Goal: Information Seeking & Learning: Find specific fact

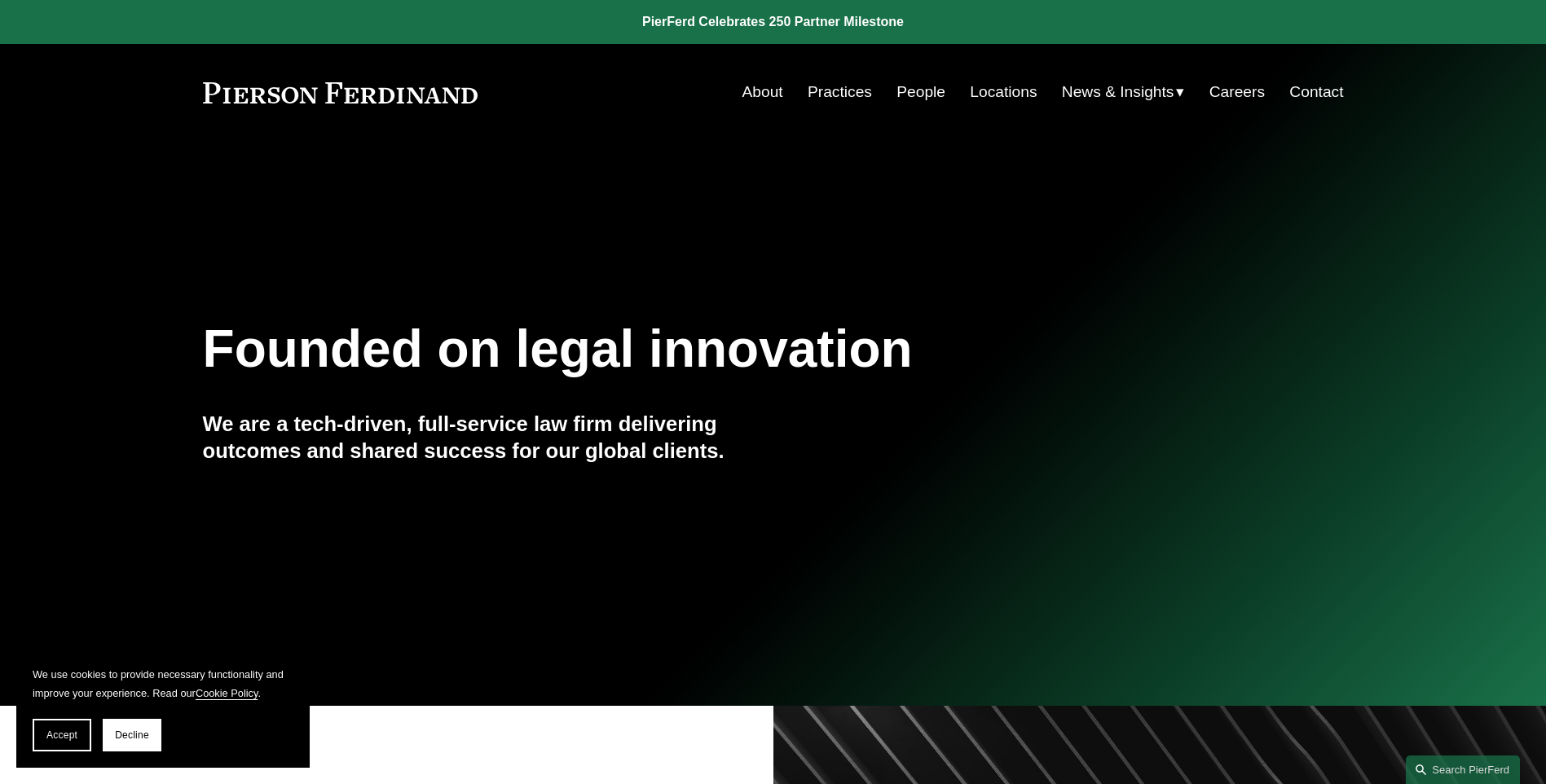
click at [927, 94] on link "People" at bounding box center [920, 91] width 49 height 31
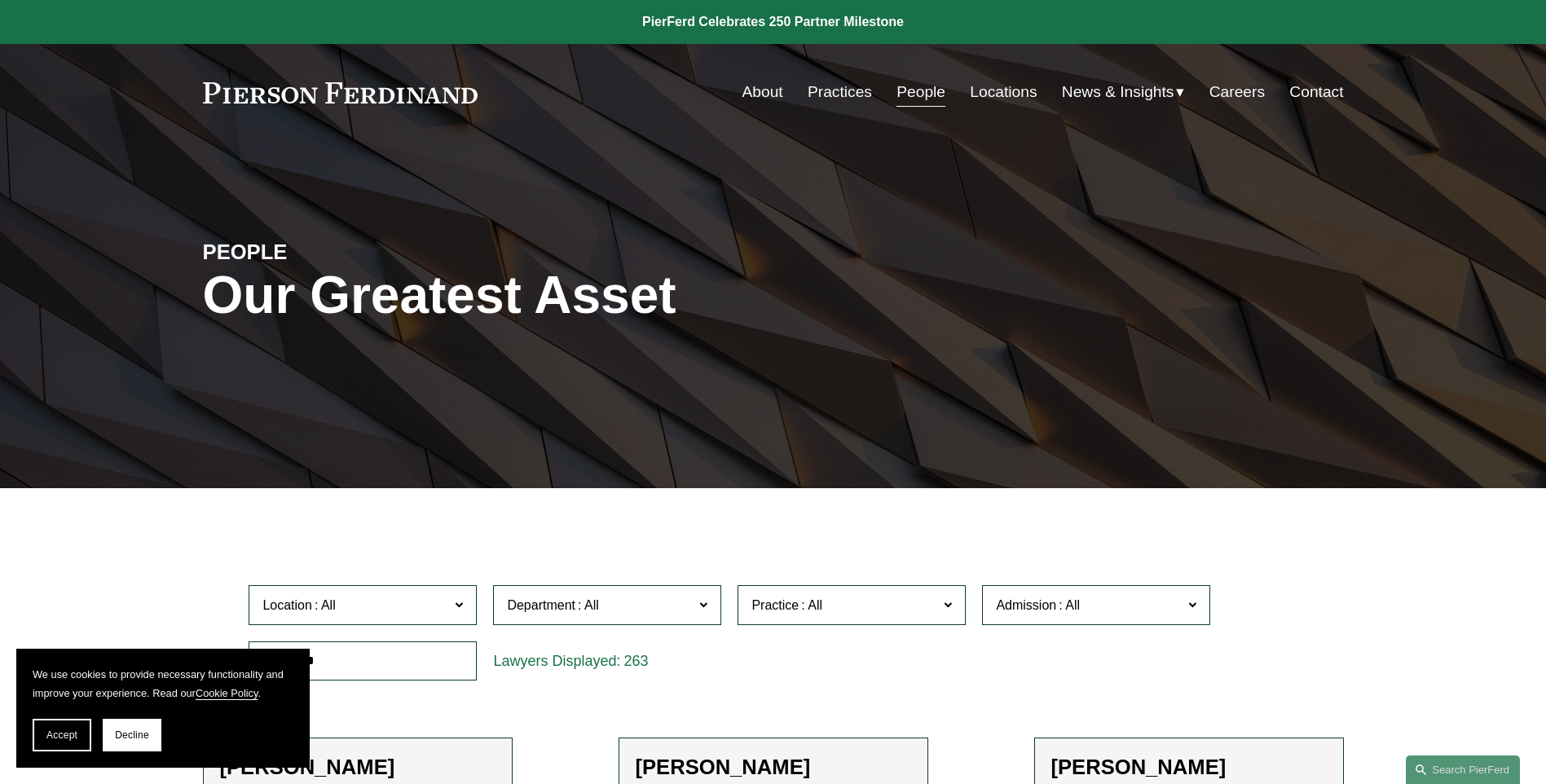
scroll to position [326, 0]
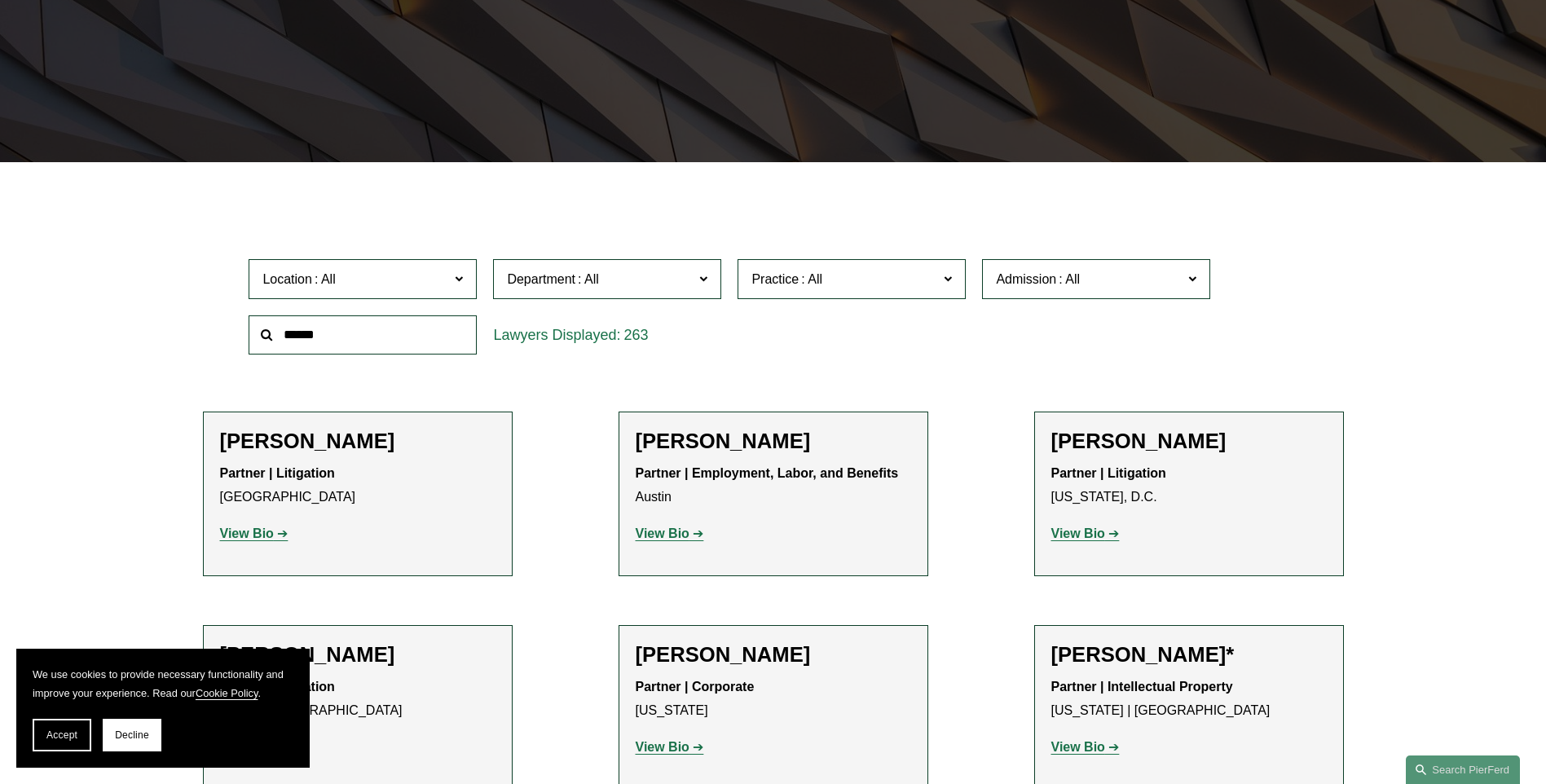
click at [1185, 286] on label "Admission" at bounding box center [1096, 279] width 228 height 40
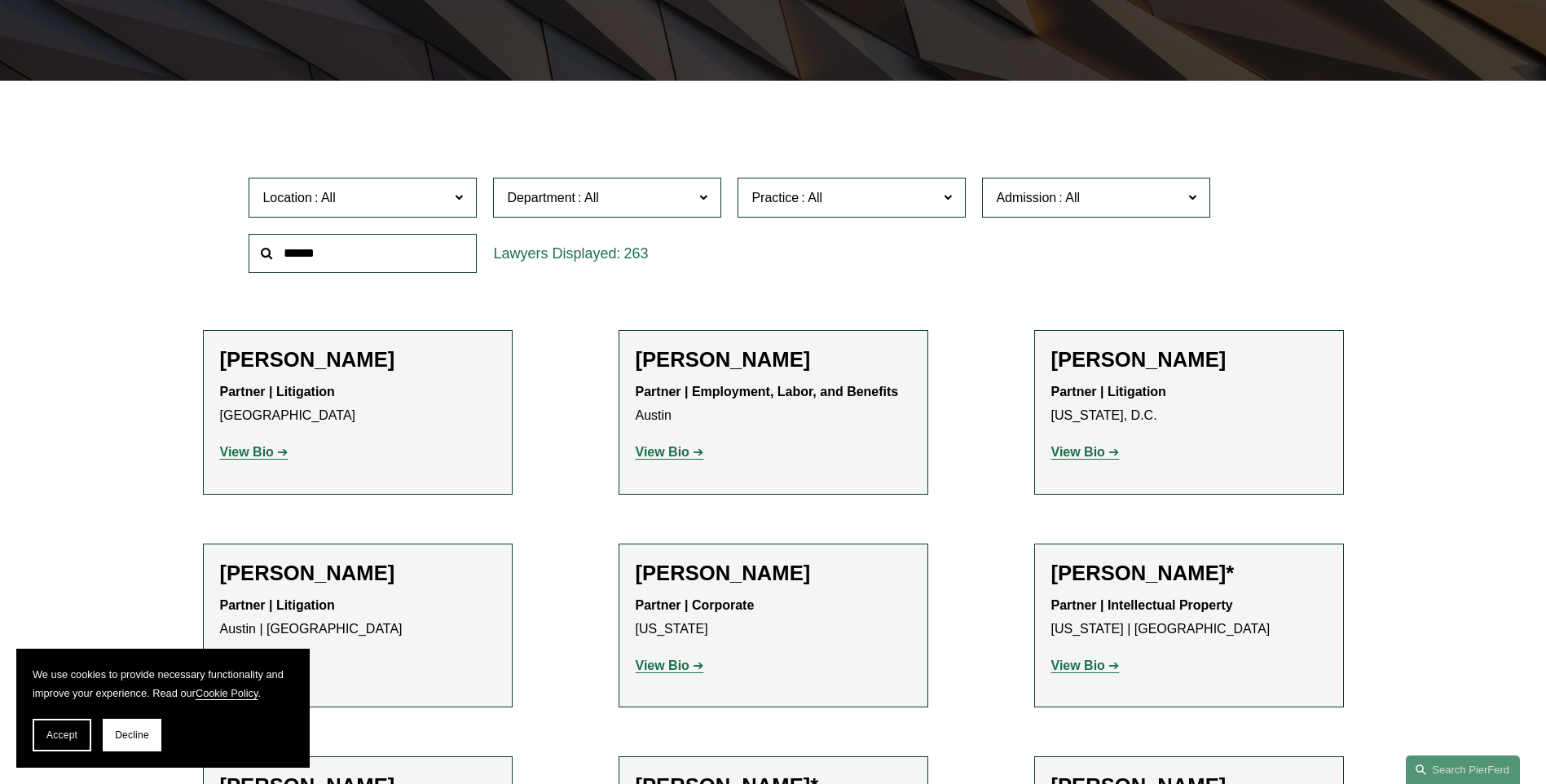
scroll to position [570, 0]
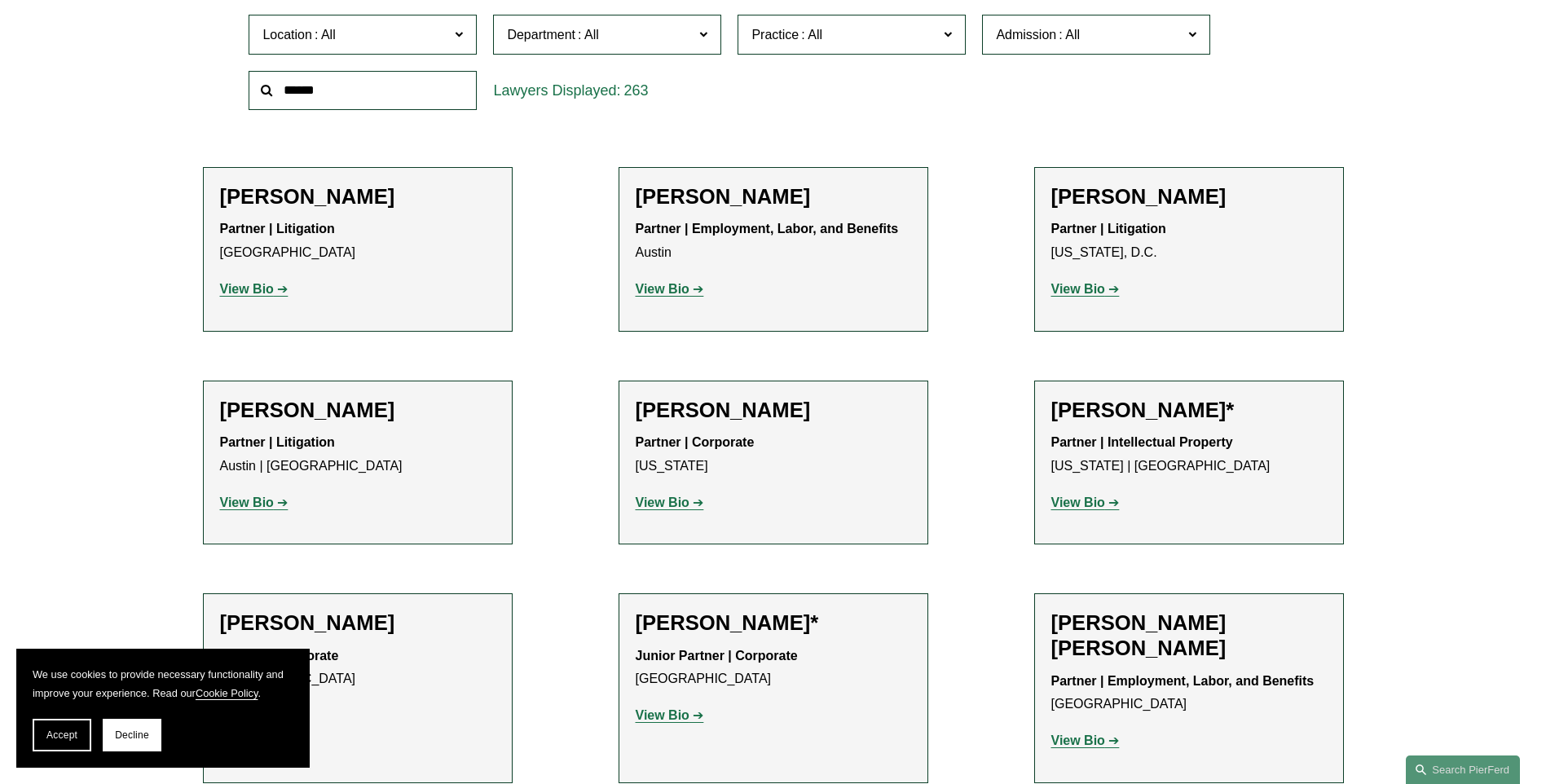
click at [336, 82] on input "text" at bounding box center [362, 91] width 228 height 40
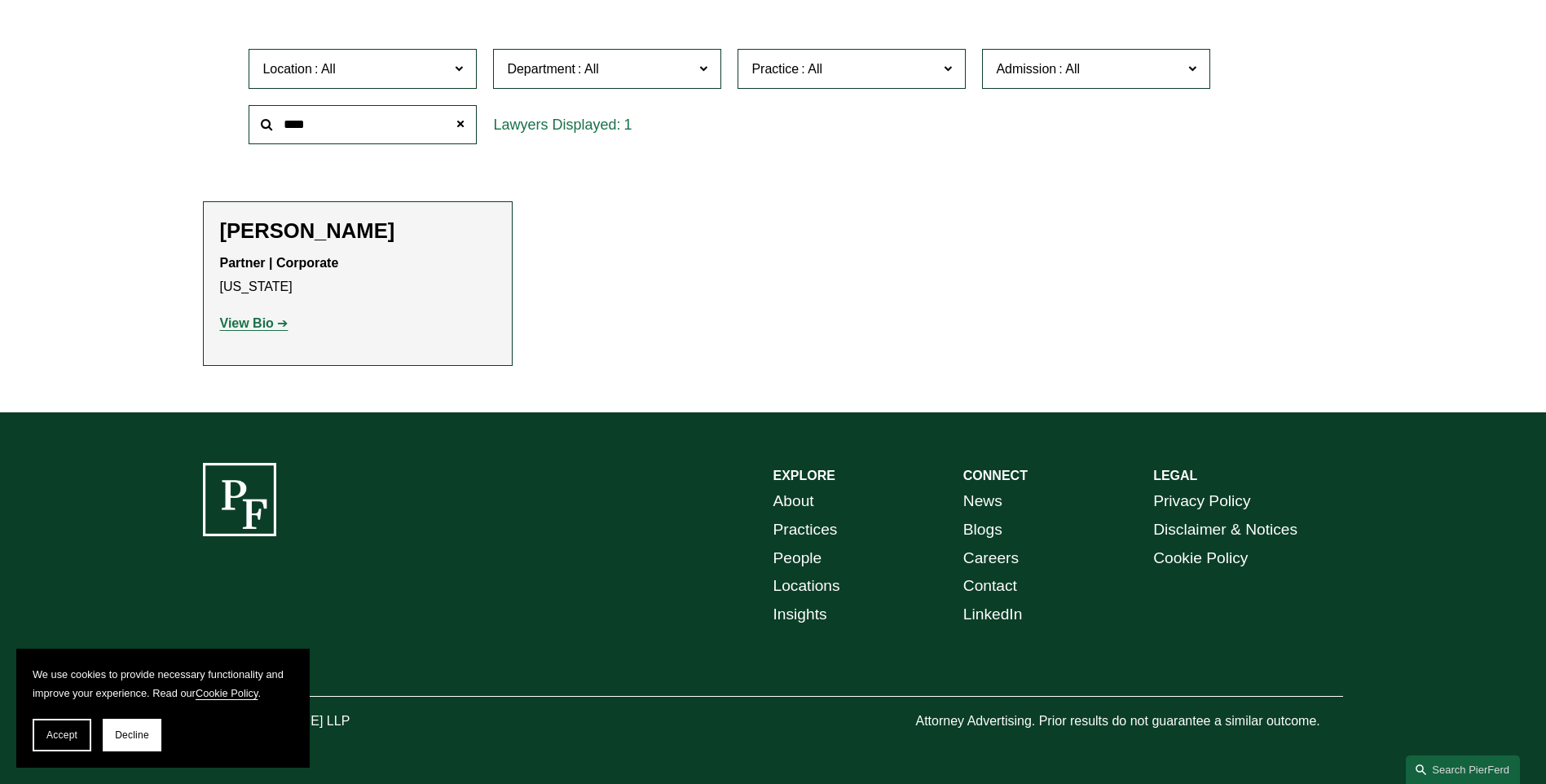
type input "****"
click at [258, 328] on strong "View Bio" at bounding box center [247, 323] width 53 height 14
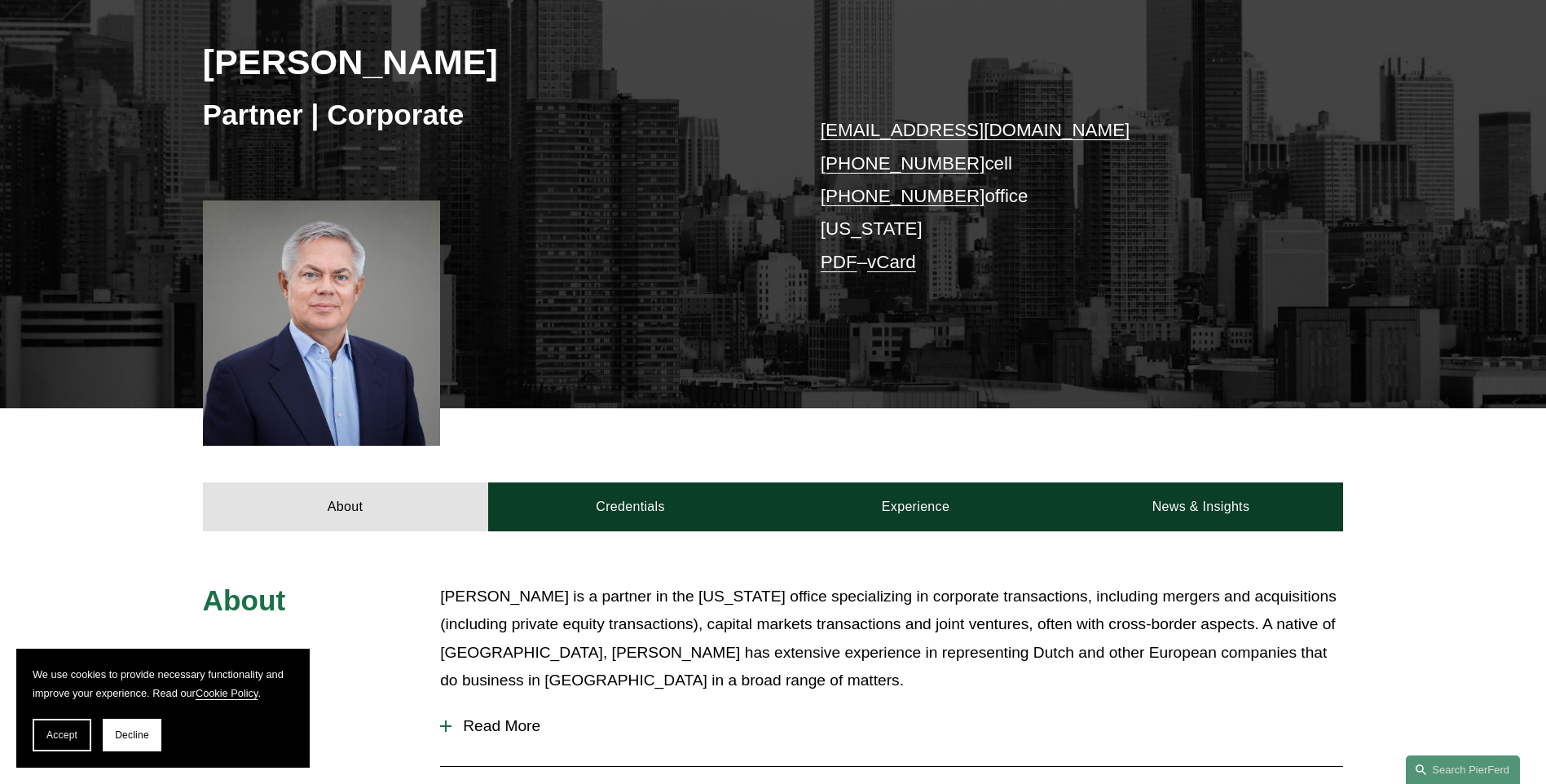
scroll to position [489, 0]
